Goal: Task Accomplishment & Management: Manage account settings

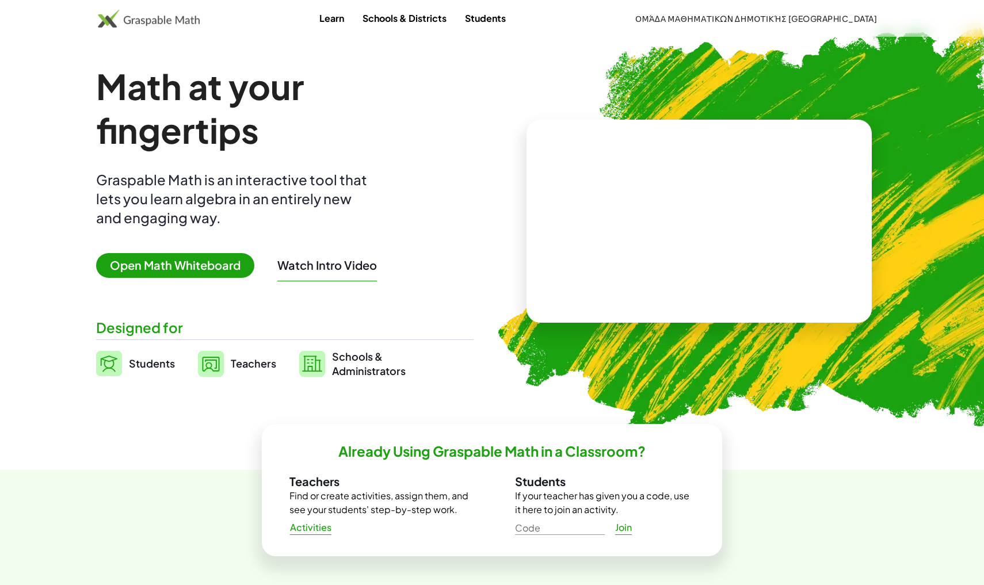
click at [834, 18] on span "Ομάδα Μαθηματικών Δημοτικής [GEOGRAPHIC_DATA]" at bounding box center [756, 18] width 242 height 10
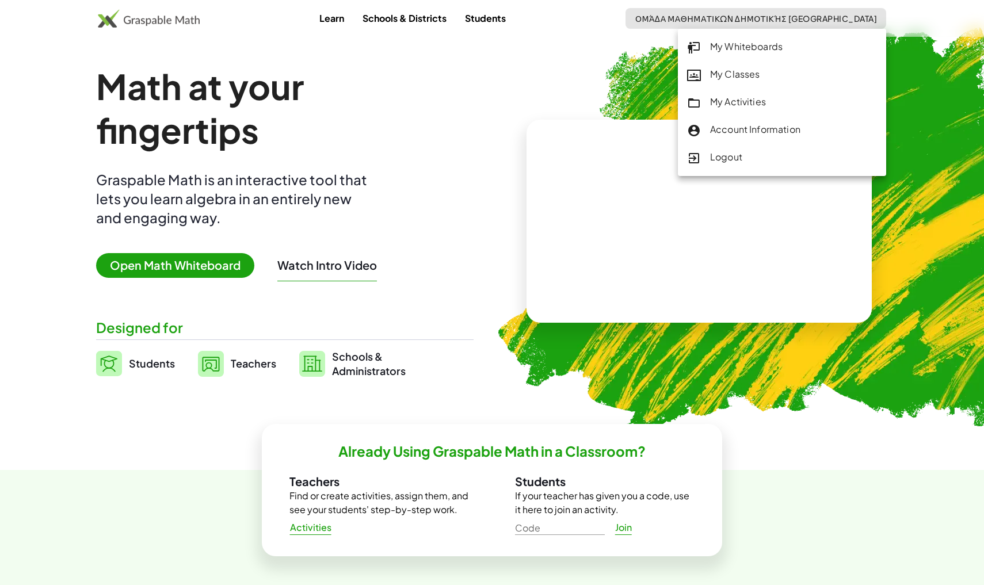
click at [734, 95] on div "My Activities" at bounding box center [782, 102] width 190 height 15
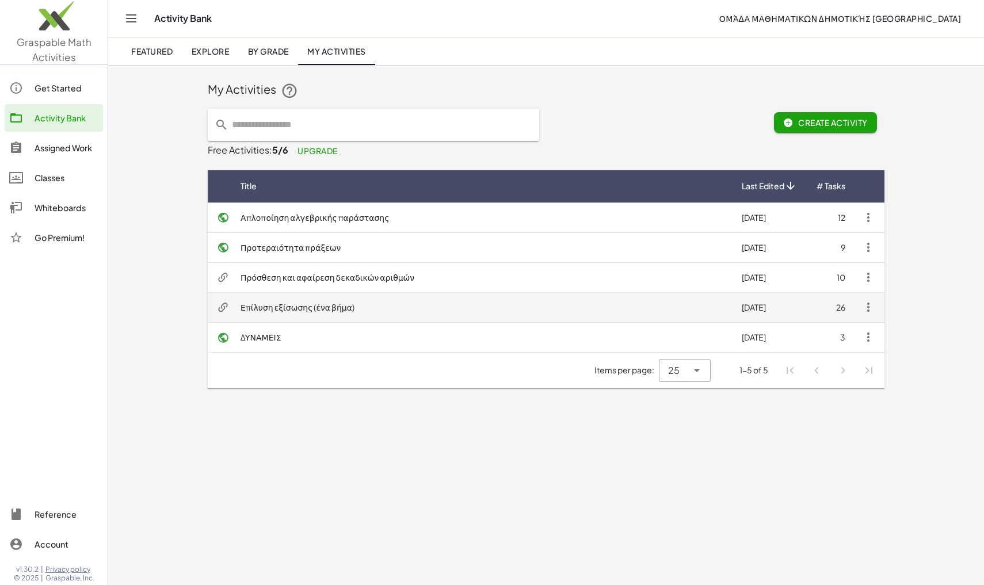
click at [278, 310] on td "Επίλυση εξίσωσης (ένα βήμα)" at bounding box center [481, 307] width 501 height 30
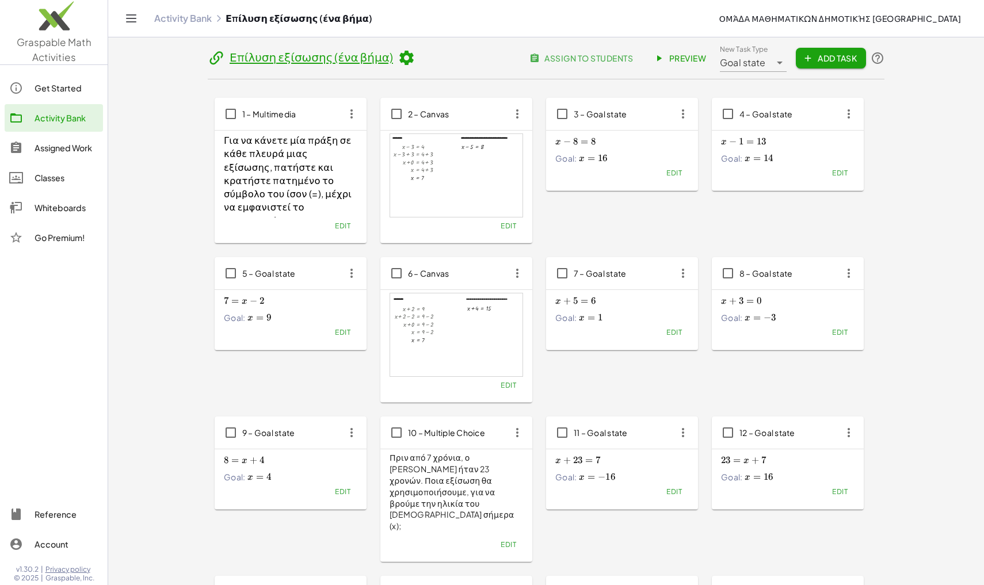
click at [684, 58] on span "Preview" at bounding box center [681, 58] width 50 height 10
click at [547, 55] on span "assign to students" at bounding box center [582, 58] width 101 height 10
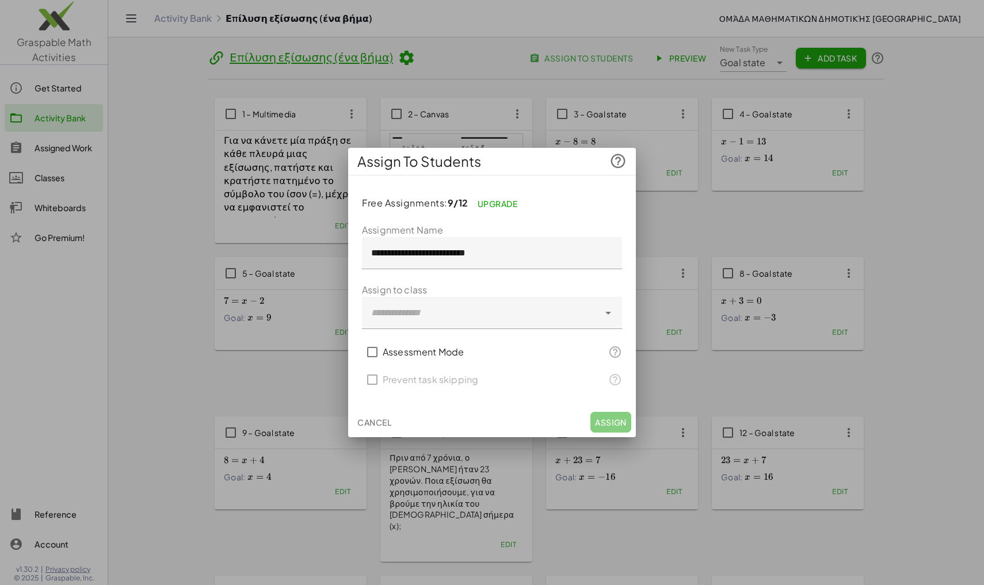
click at [369, 418] on span "Cancel" at bounding box center [374, 422] width 34 height 10
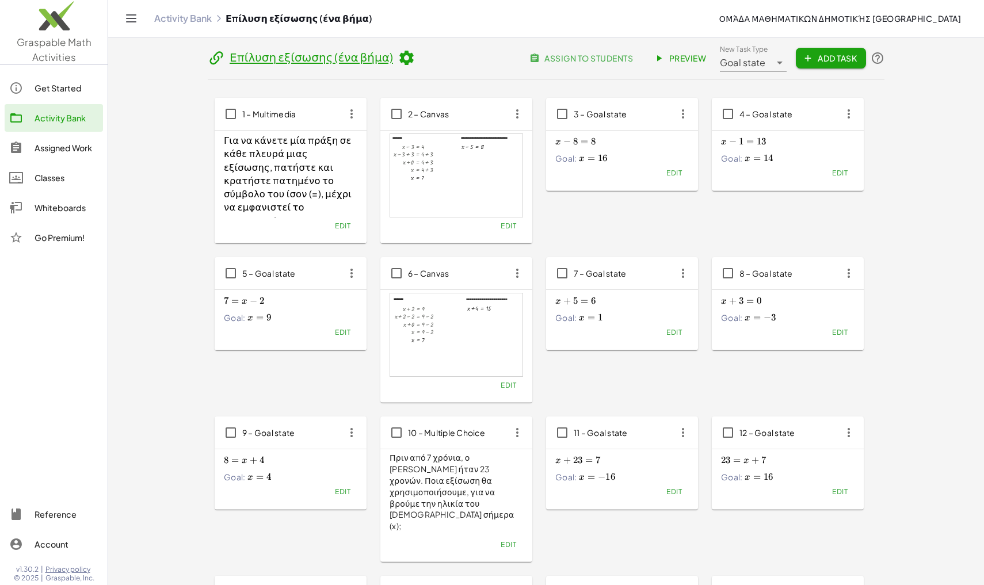
click at [398, 56] on icon at bounding box center [406, 57] width 17 height 17
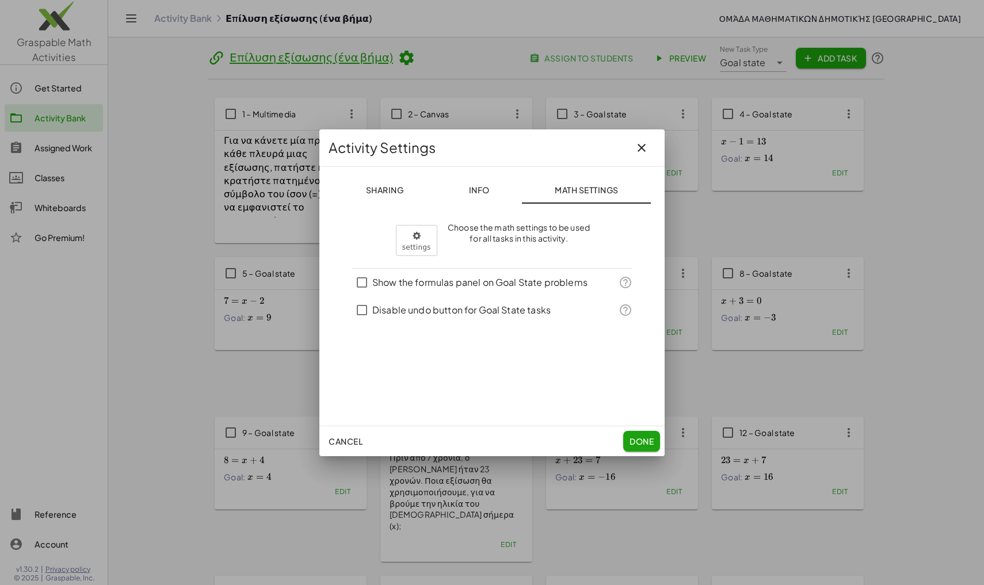
click at [399, 187] on span "Sharing" at bounding box center [384, 190] width 38 height 10
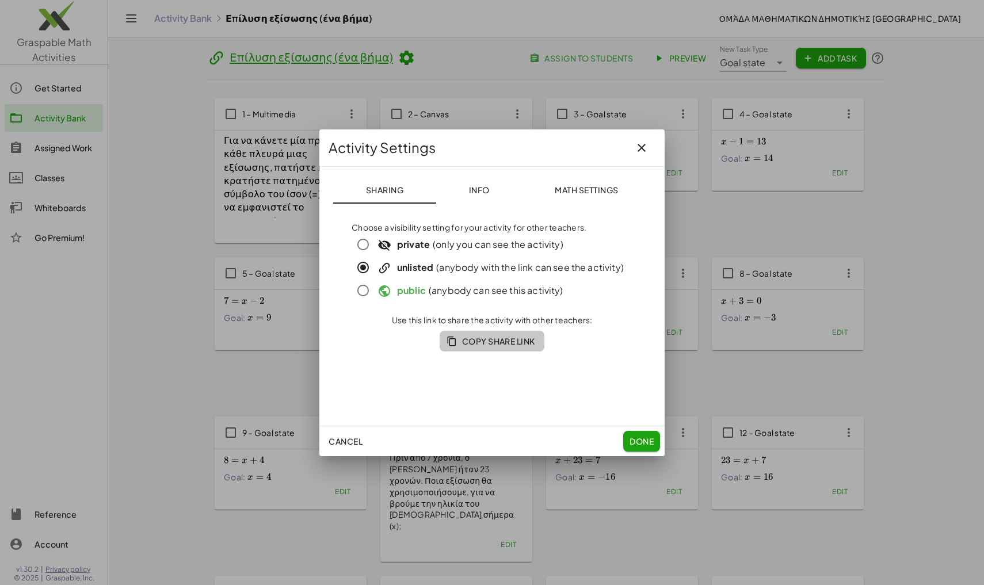
click at [486, 340] on span "Copy Share Link" at bounding box center [492, 341] width 86 height 10
click at [652, 442] on span "Done" at bounding box center [642, 441] width 24 height 10
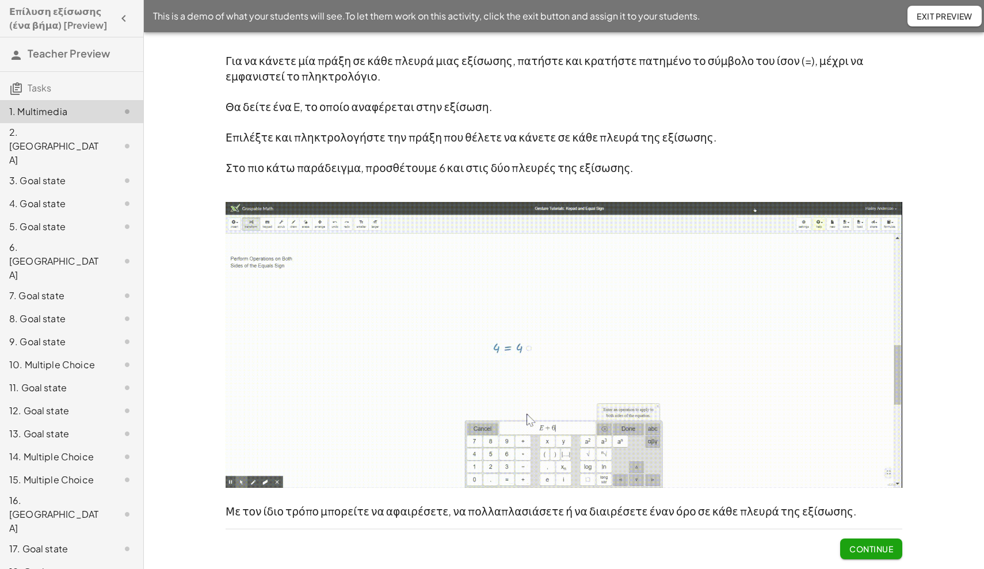
click at [874, 544] on span "Continue" at bounding box center [871, 549] width 44 height 10
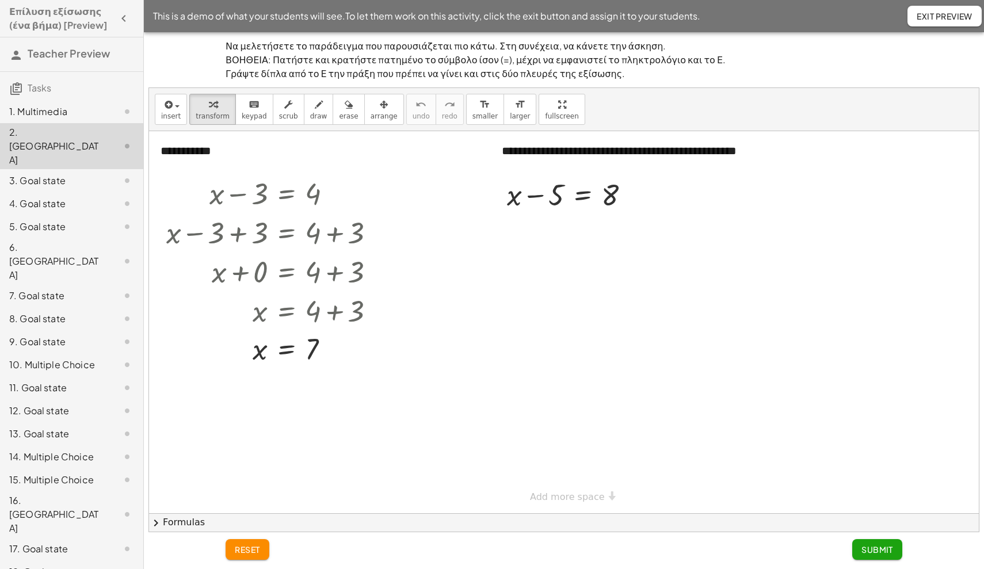
click at [874, 543] on button "Submit" at bounding box center [877, 549] width 50 height 21
